Goal: Task Accomplishment & Management: Understand process/instructions

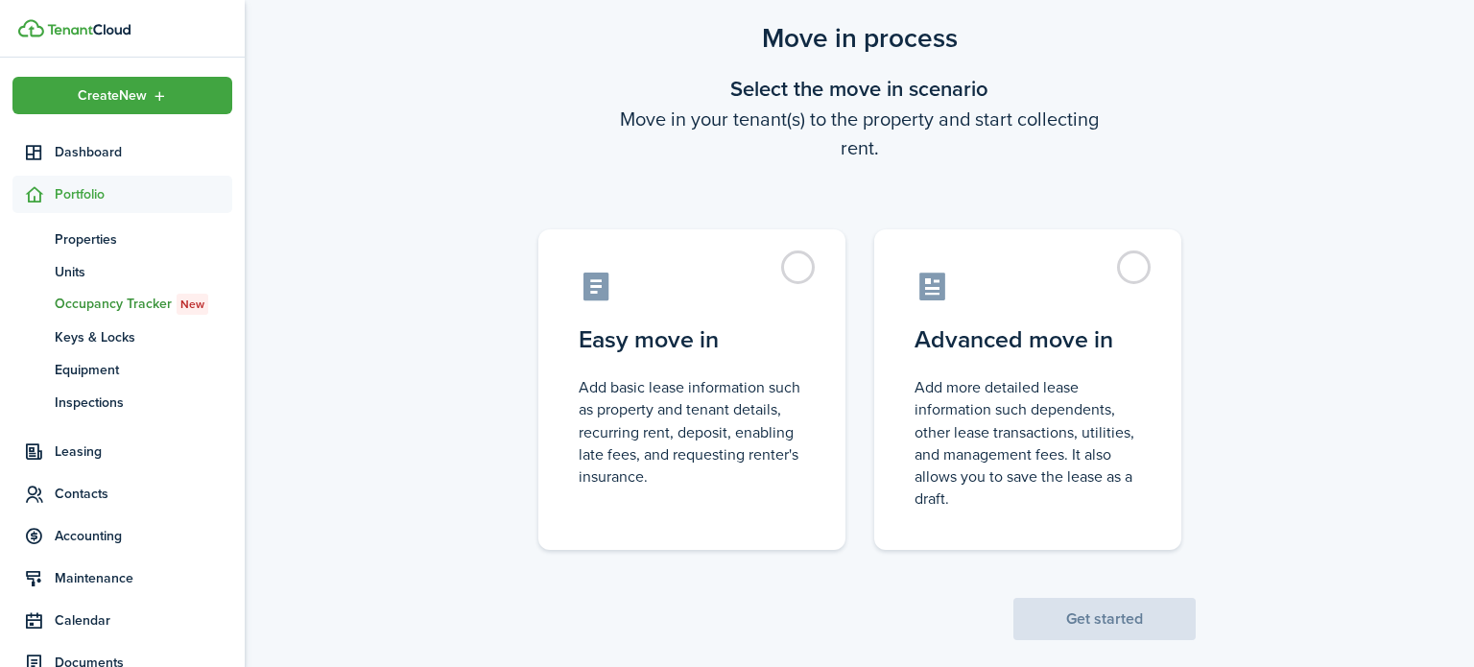
scroll to position [74, 0]
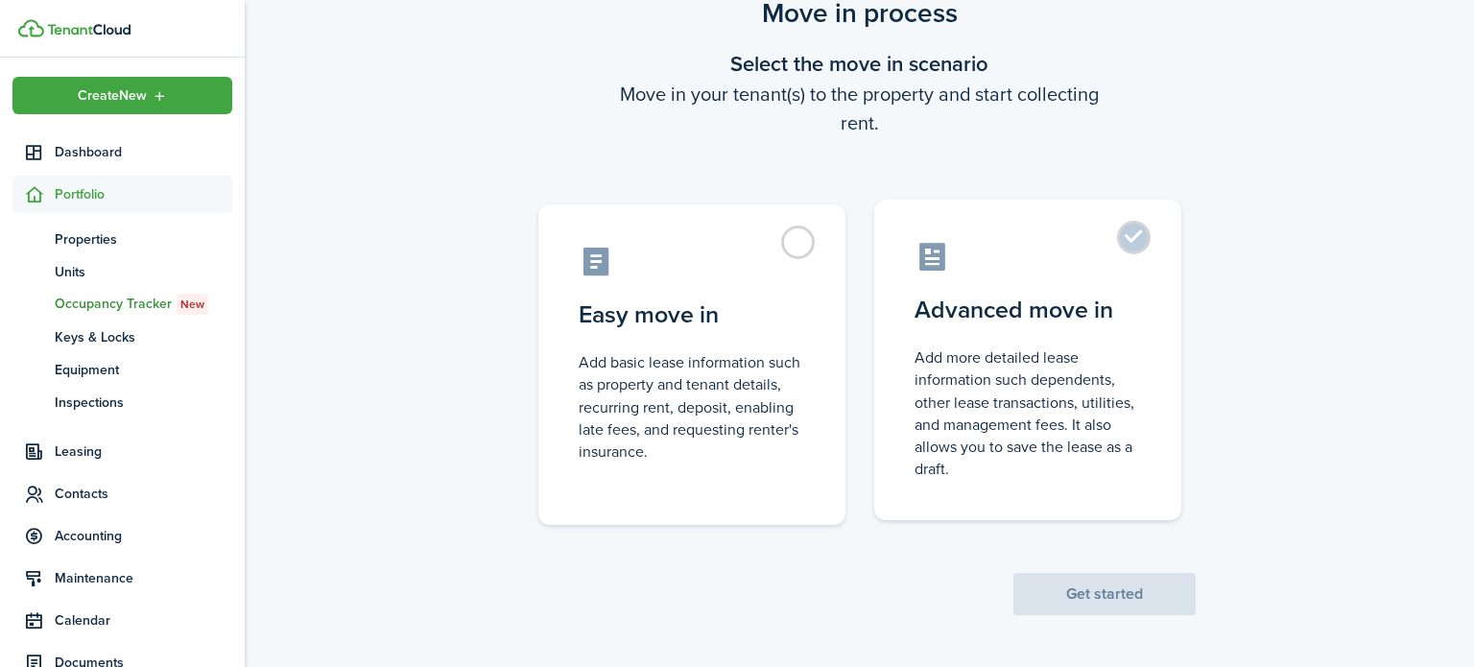
click at [1102, 298] on control-radio-card-title "Advanced move in" at bounding box center [1028, 310] width 227 height 35
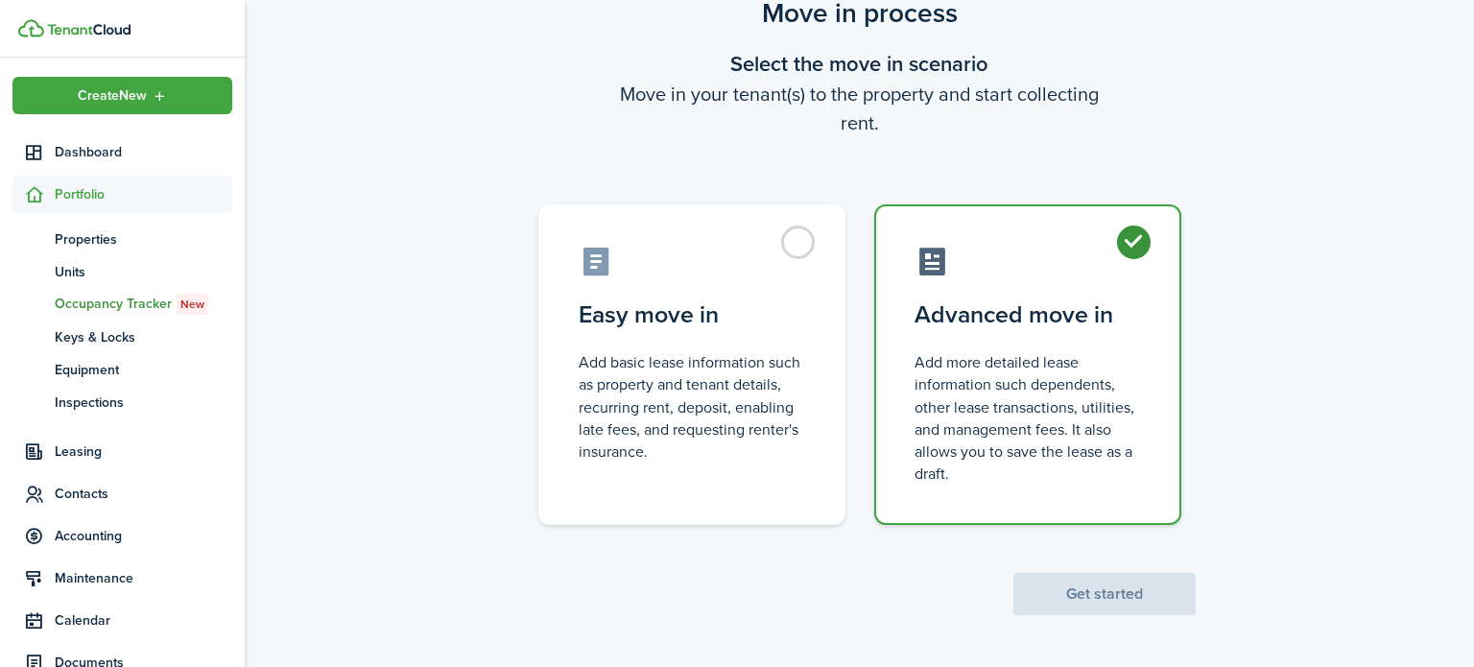
radio input "true"
click at [1106, 577] on button "Get started" at bounding box center [1105, 594] width 182 height 42
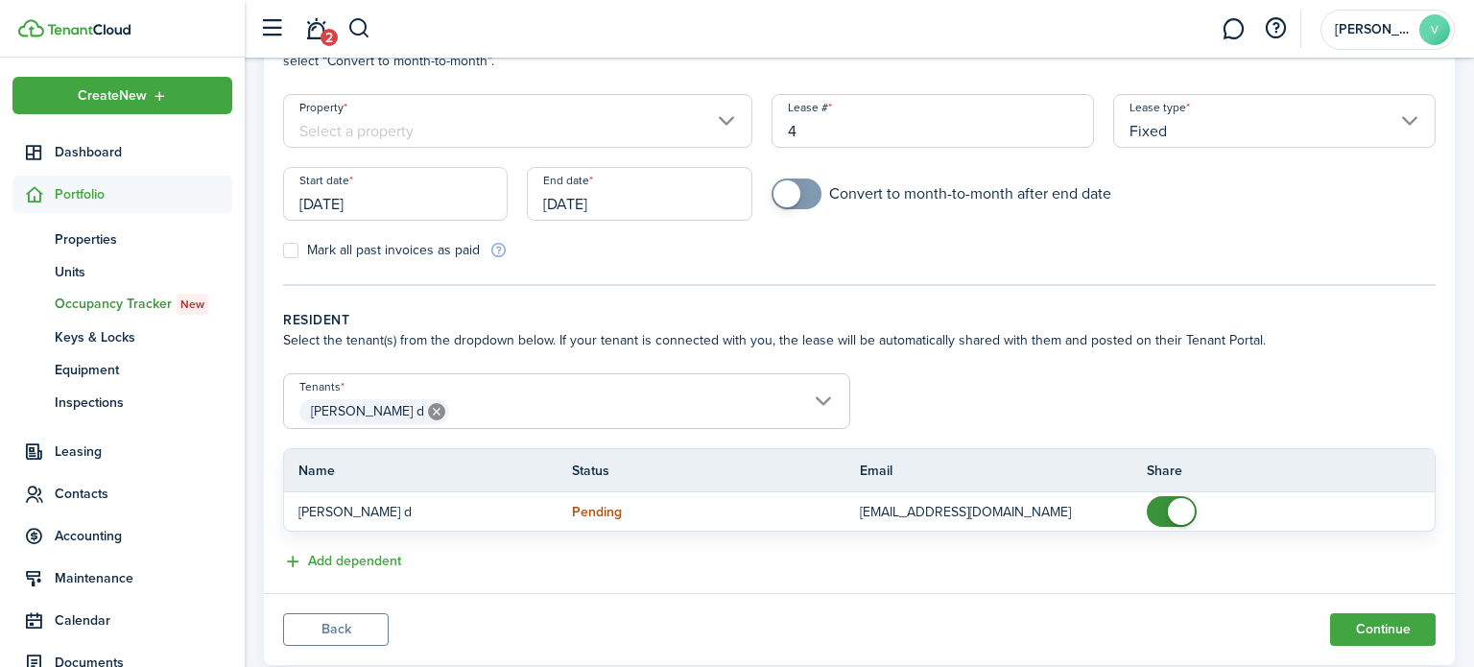
scroll to position [208, 0]
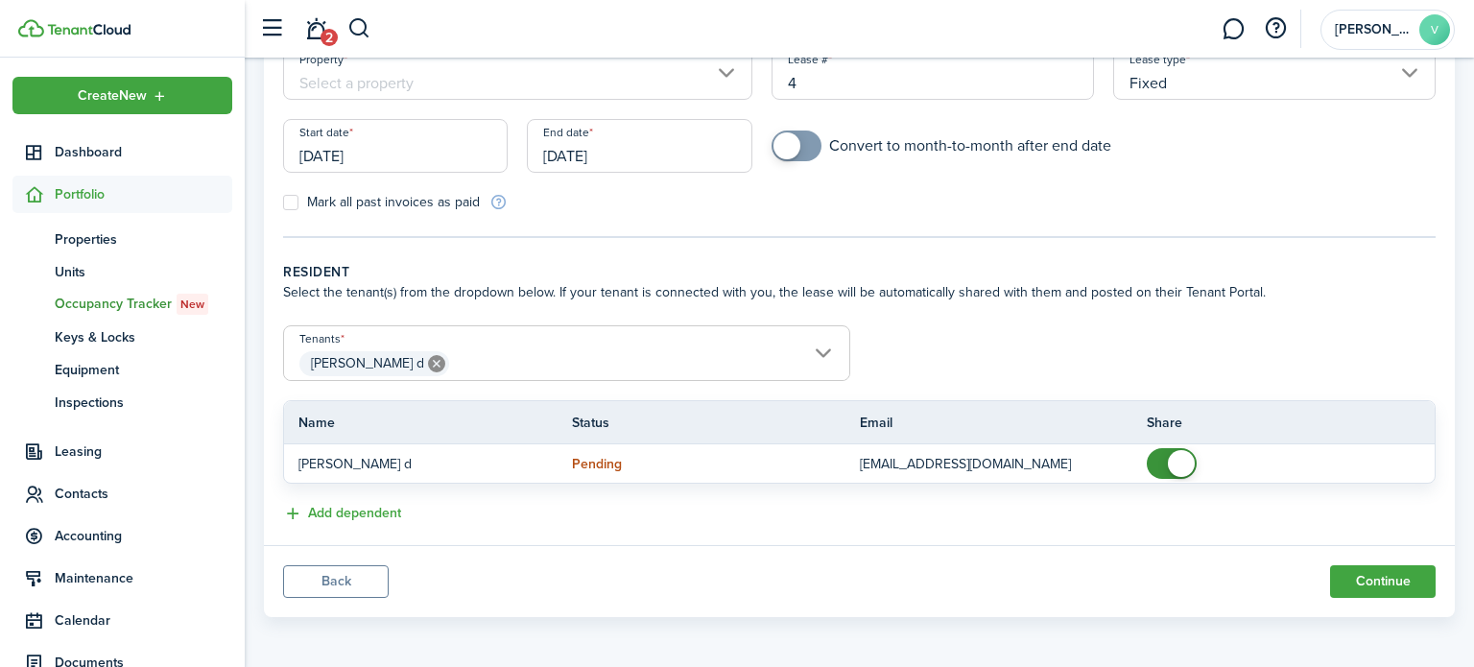
click at [383, 582] on button "Back" at bounding box center [336, 581] width 106 height 33
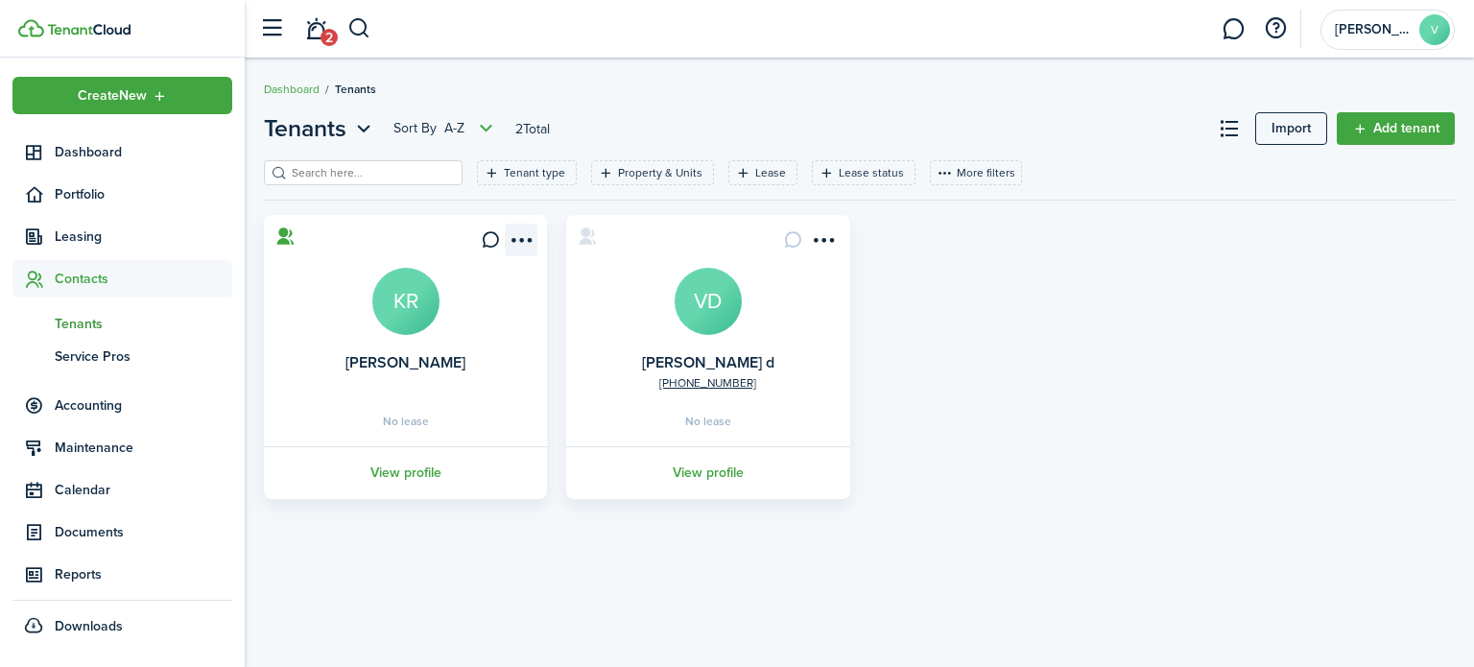
click at [516, 236] on menu-btn-icon "Open menu" at bounding box center [521, 240] width 33 height 33
click at [636, 103] on div "Tenants Sort by A-Z 2 Total Import Add tenant Tenant type Property & Units Leas…" at bounding box center [860, 305] width 1230 height 407
click at [125, 234] on span "Leasing" at bounding box center [144, 237] width 178 height 20
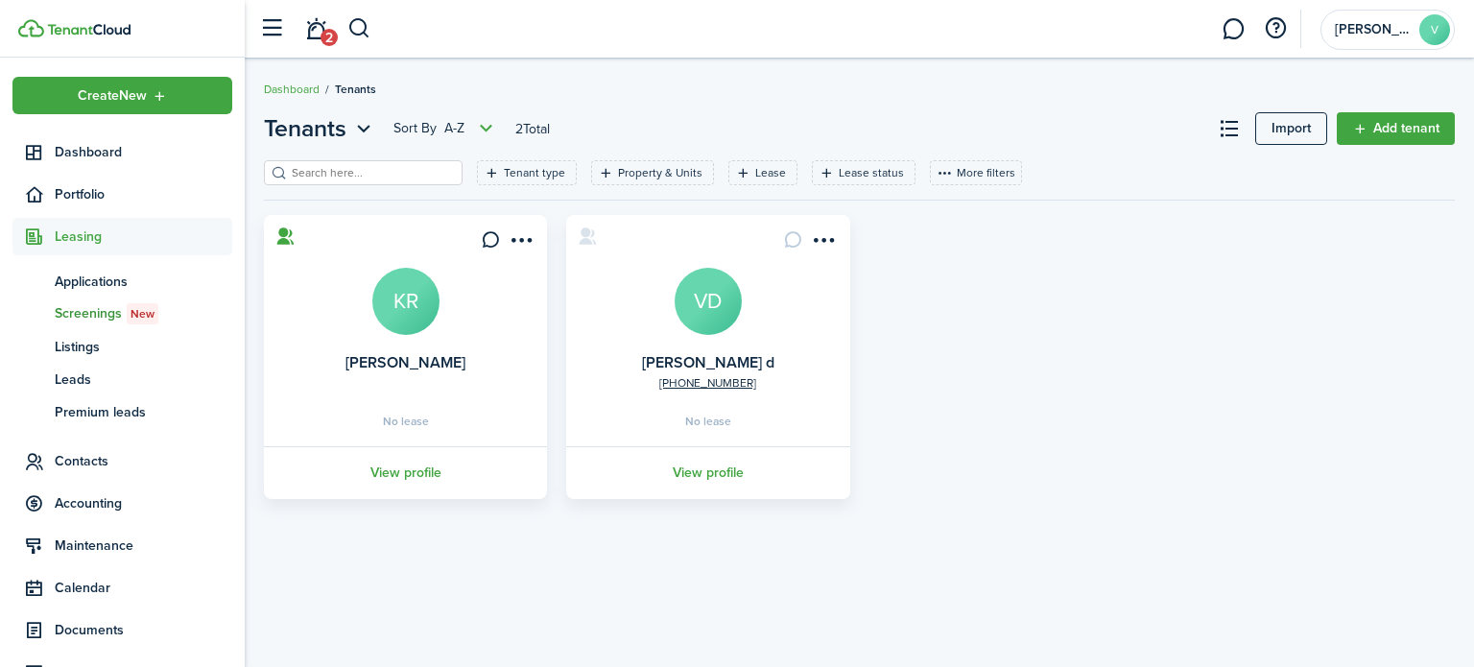
click at [107, 304] on span "Screenings New" at bounding box center [144, 313] width 178 height 21
